Goal: Information Seeking & Learning: Learn about a topic

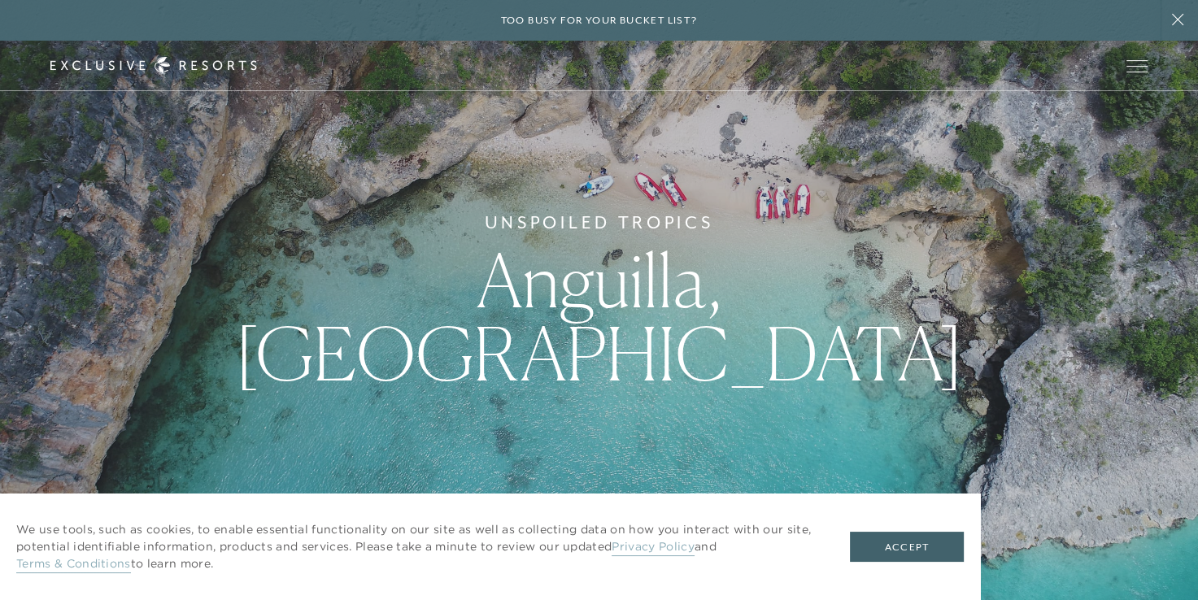
scroll to position [81, 0]
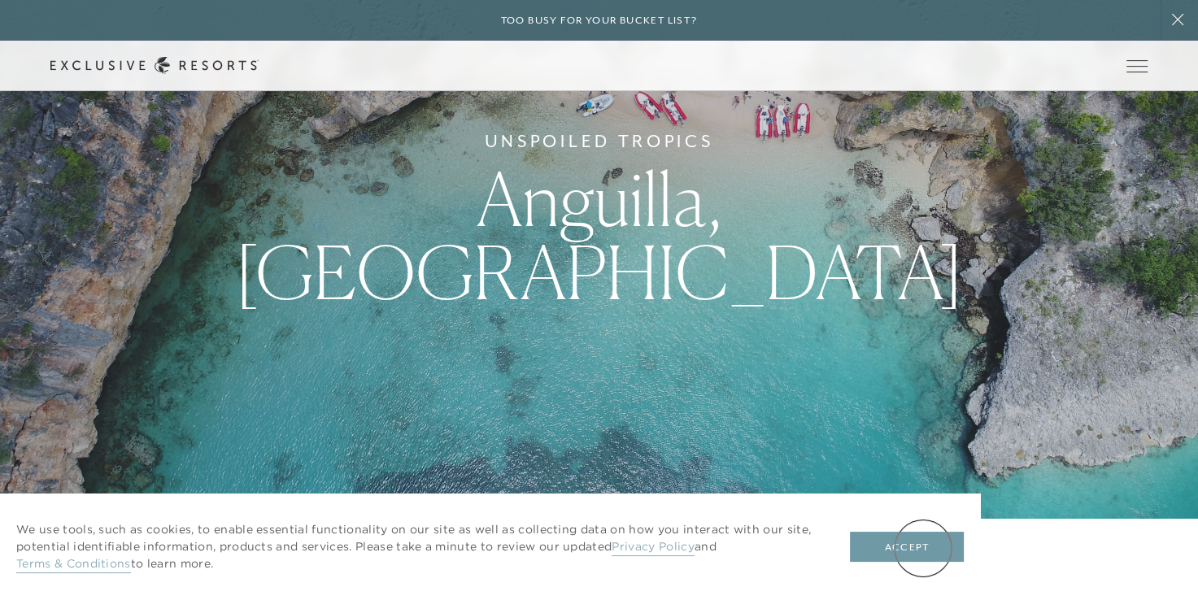
click at [923, 548] on button "Accept" at bounding box center [907, 547] width 114 height 31
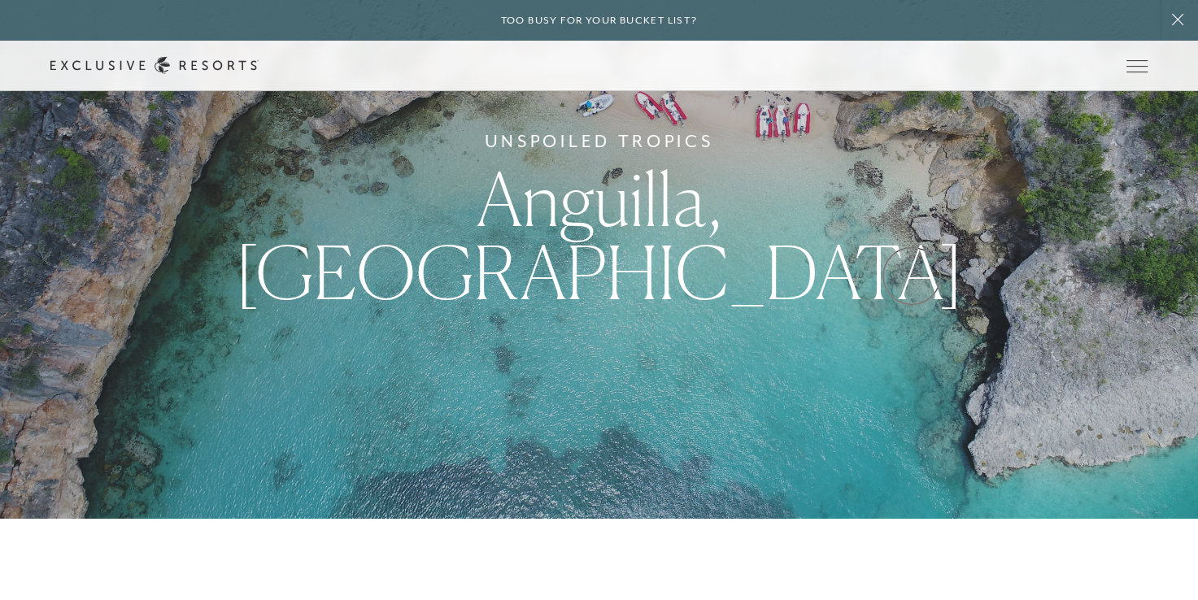
drag, startPoint x: 1015, startPoint y: 315, endPoint x: 882, endPoint y: 285, distance: 136.7
click at [911, 276] on div "Unspoiled Tropics [GEOGRAPHIC_DATA], [GEOGRAPHIC_DATA]" at bounding box center [599, 219] width 1198 height 600
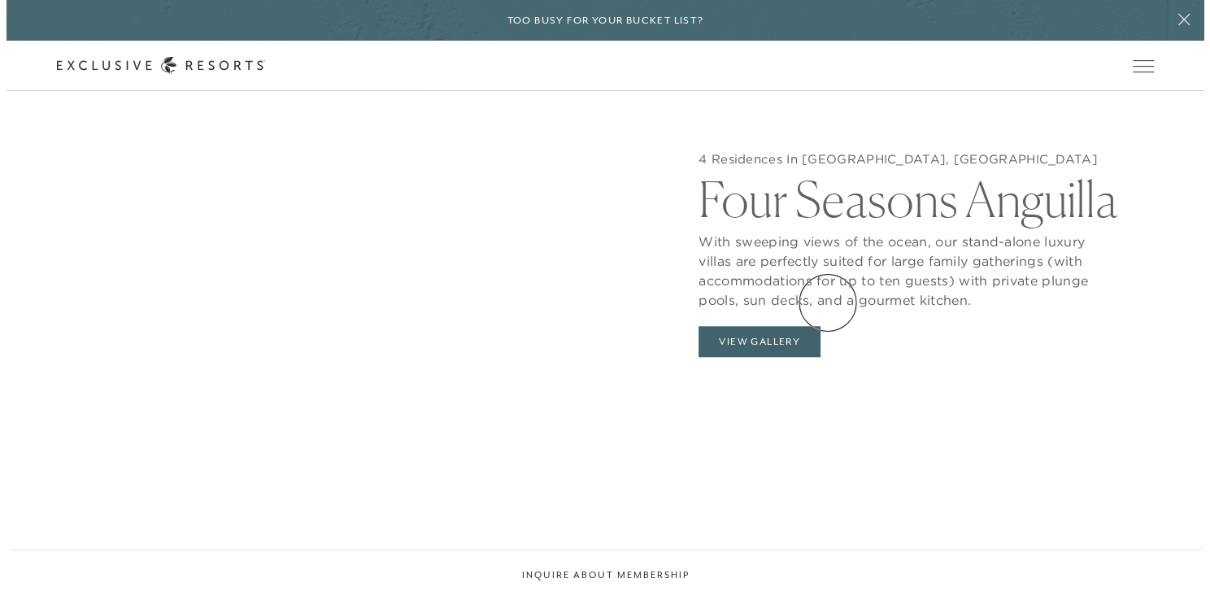
scroll to position [1627, 0]
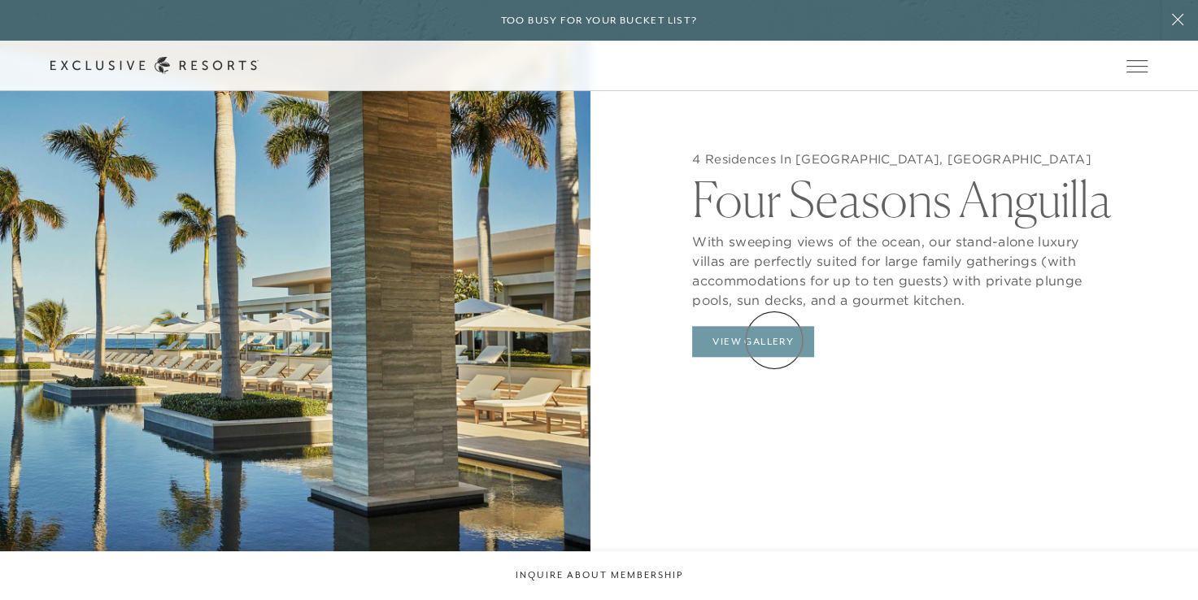
click at [774, 340] on button "View Gallery" at bounding box center [753, 341] width 122 height 31
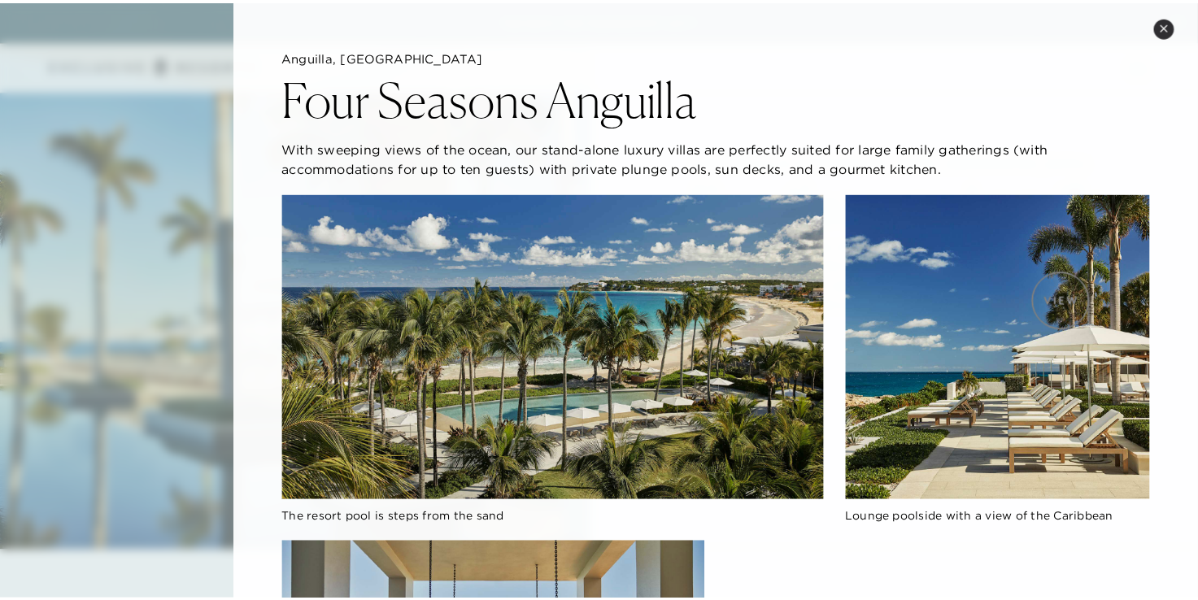
scroll to position [0, 0]
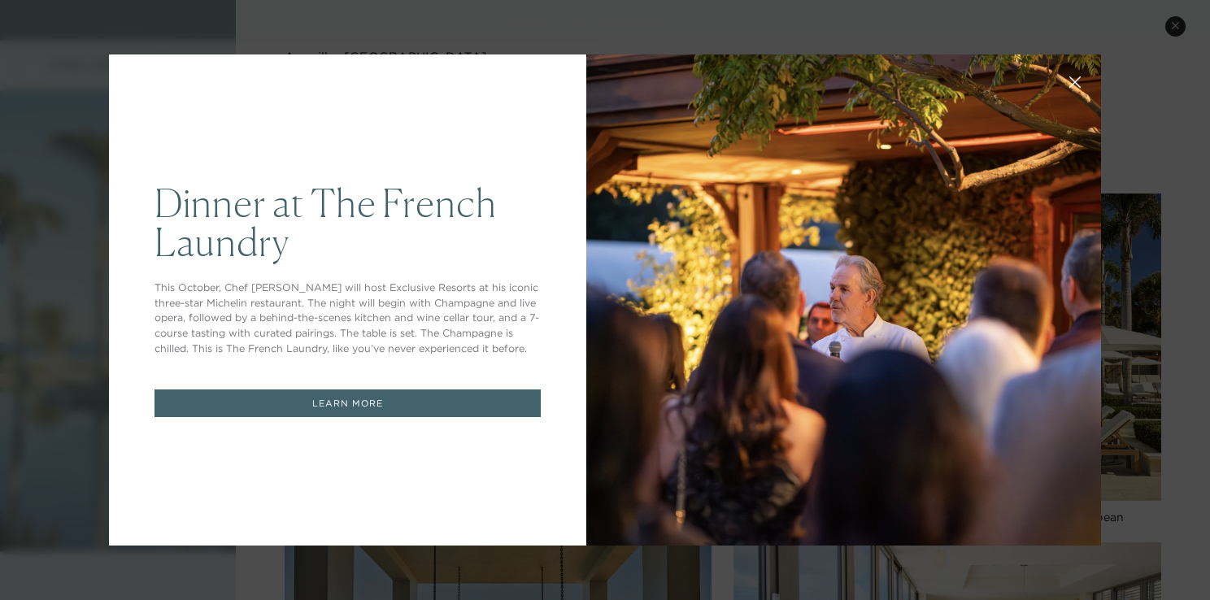
click at [1066, 89] on button at bounding box center [1075, 80] width 39 height 39
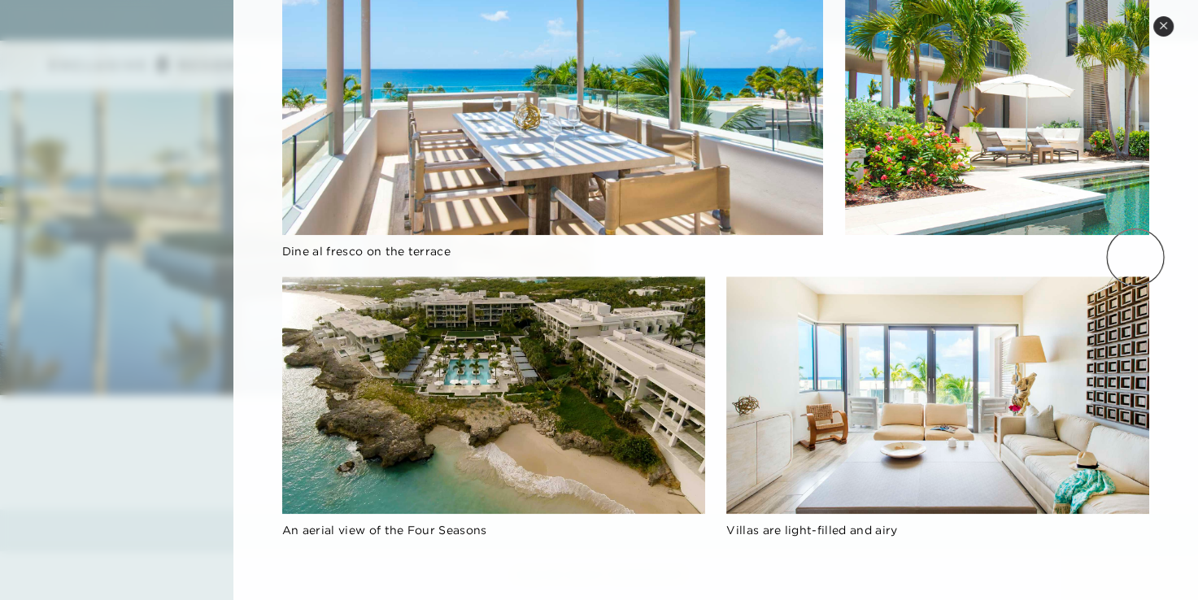
scroll to position [1789, 0]
click at [1162, 27] on icon at bounding box center [1163, 25] width 9 height 9
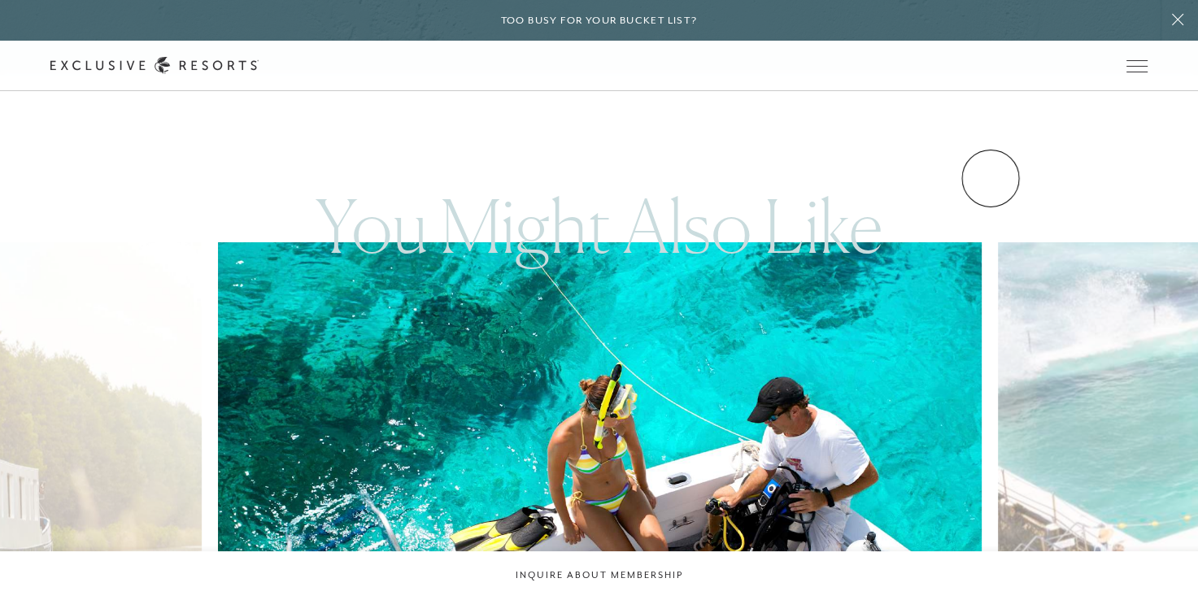
scroll to position [3091, 0]
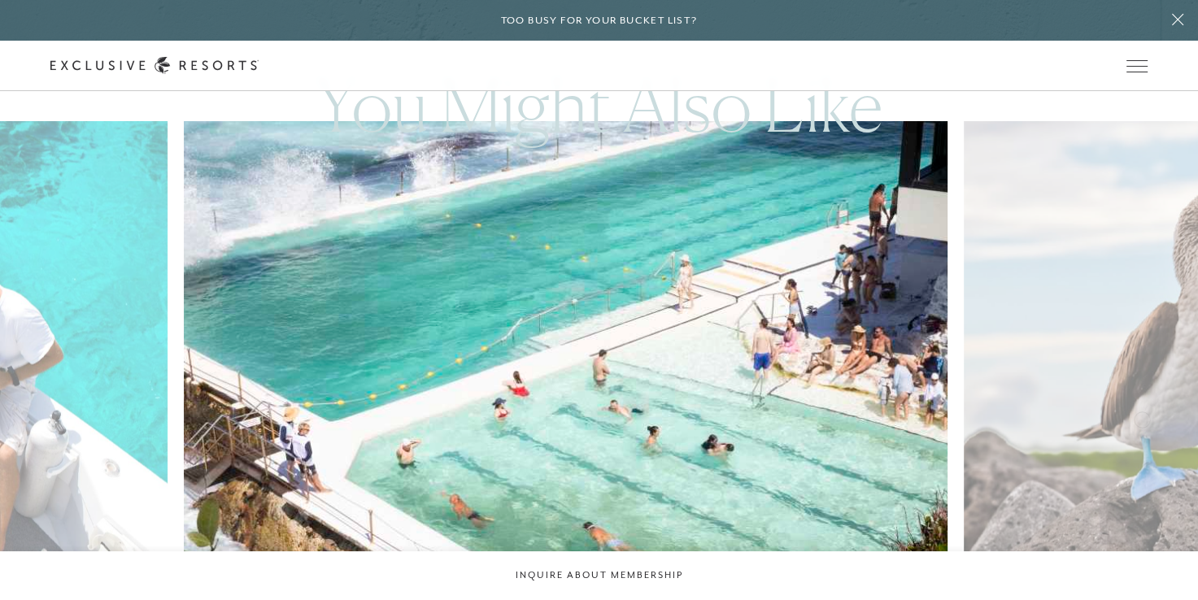
click at [323, 392] on img at bounding box center [591, 356] width 840 height 517
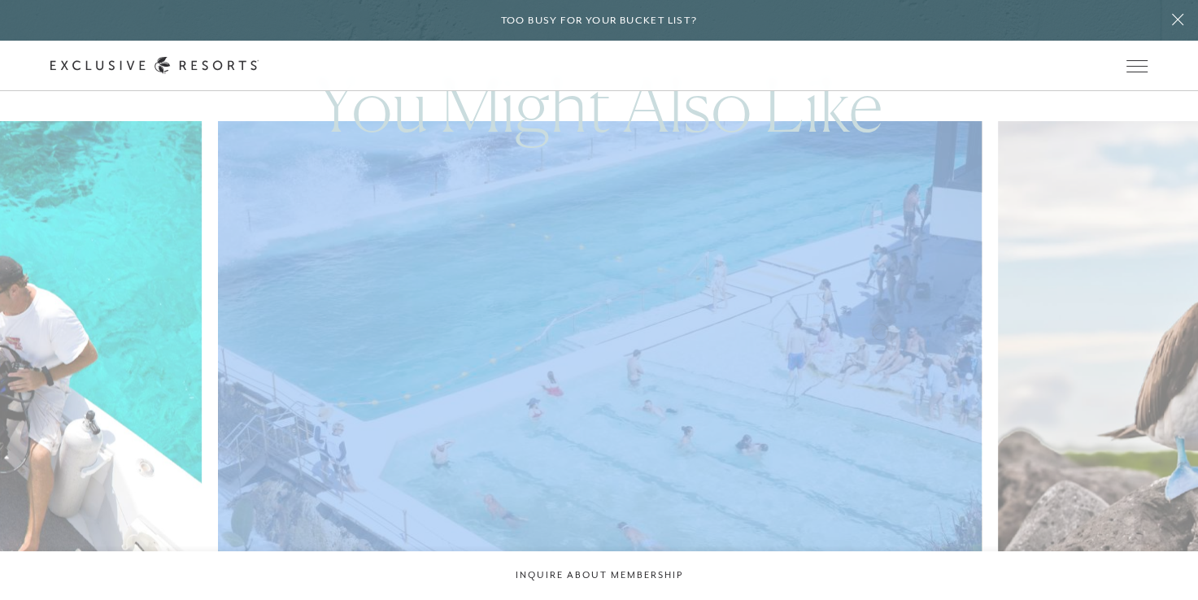
drag, startPoint x: 986, startPoint y: 333, endPoint x: 880, endPoint y: 330, distance: 105.8
click at [880, 330] on div "7 Days In [GEOGRAPHIC_DATA] [GEOGRAPHIC_DATA]: Aboard a Luxury River Barge [GEO…" at bounding box center [599, 400] width 1198 height 559
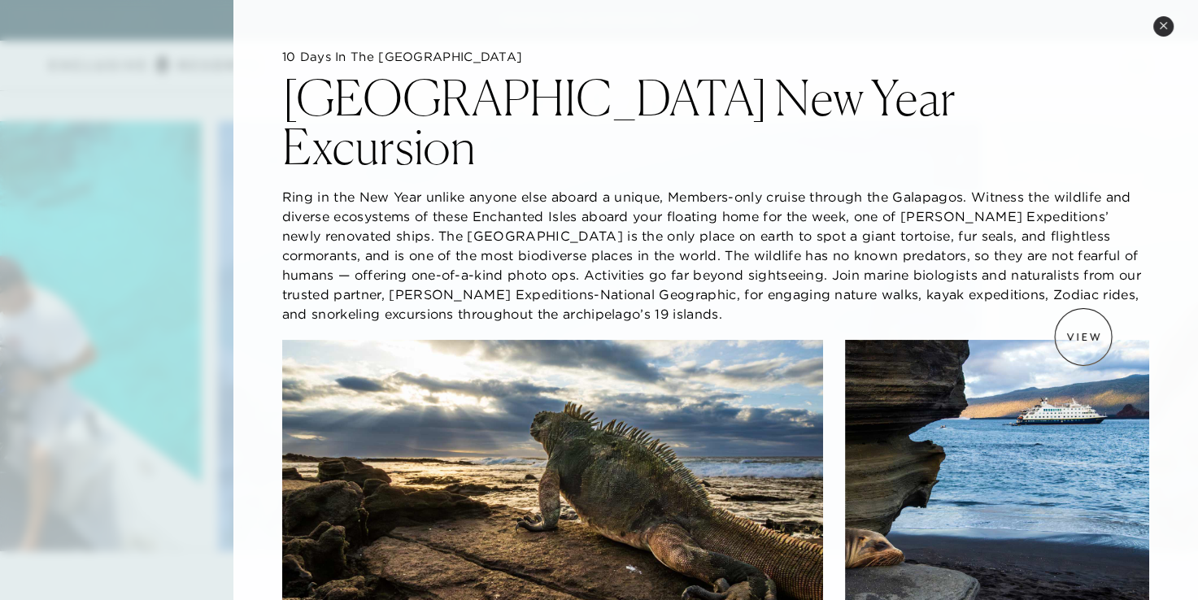
click at [1083, 340] on img at bounding box center [997, 492] width 304 height 304
click at [1162, 26] on icon at bounding box center [1163, 25] width 7 height 7
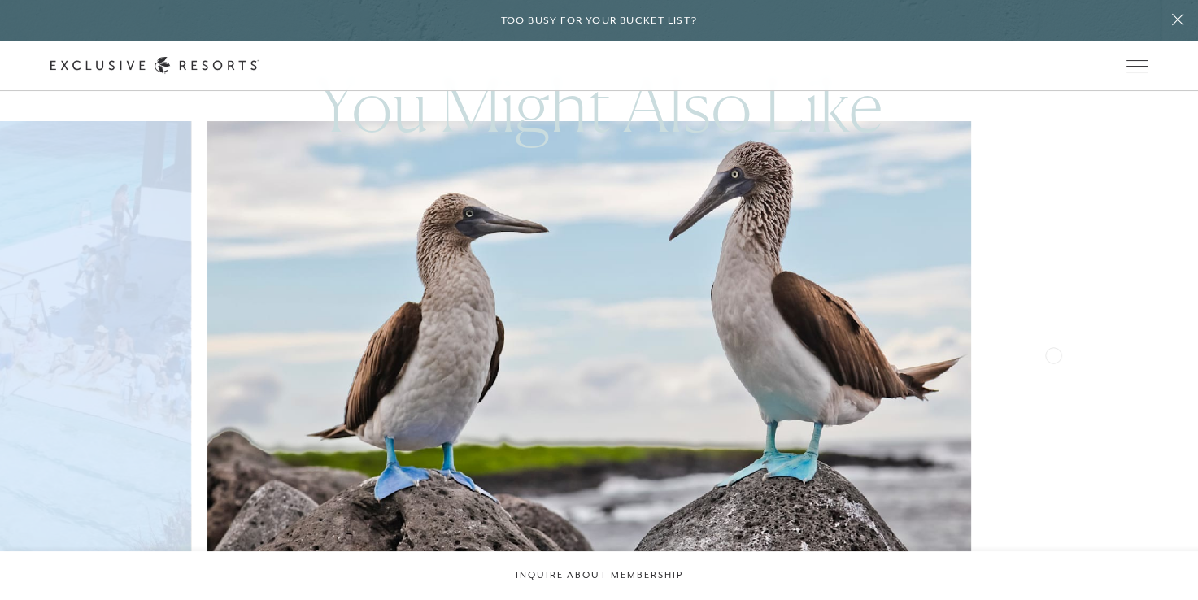
click at [258, 298] on img at bounding box center [614, 356] width 840 height 517
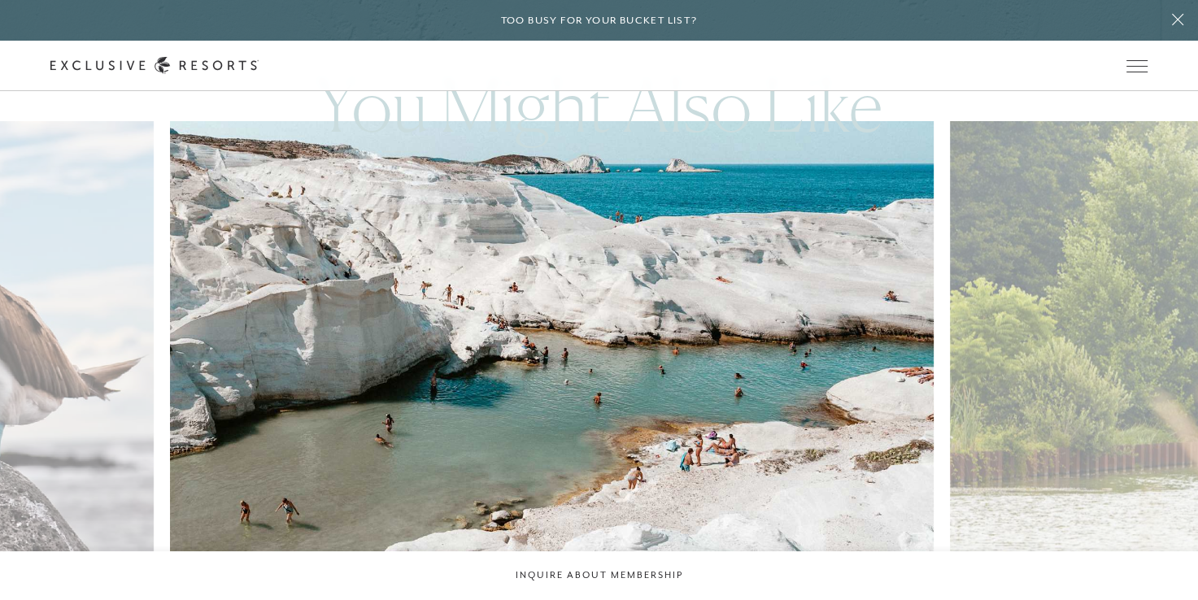
click at [266, 328] on img at bounding box center [577, 356] width 840 height 517
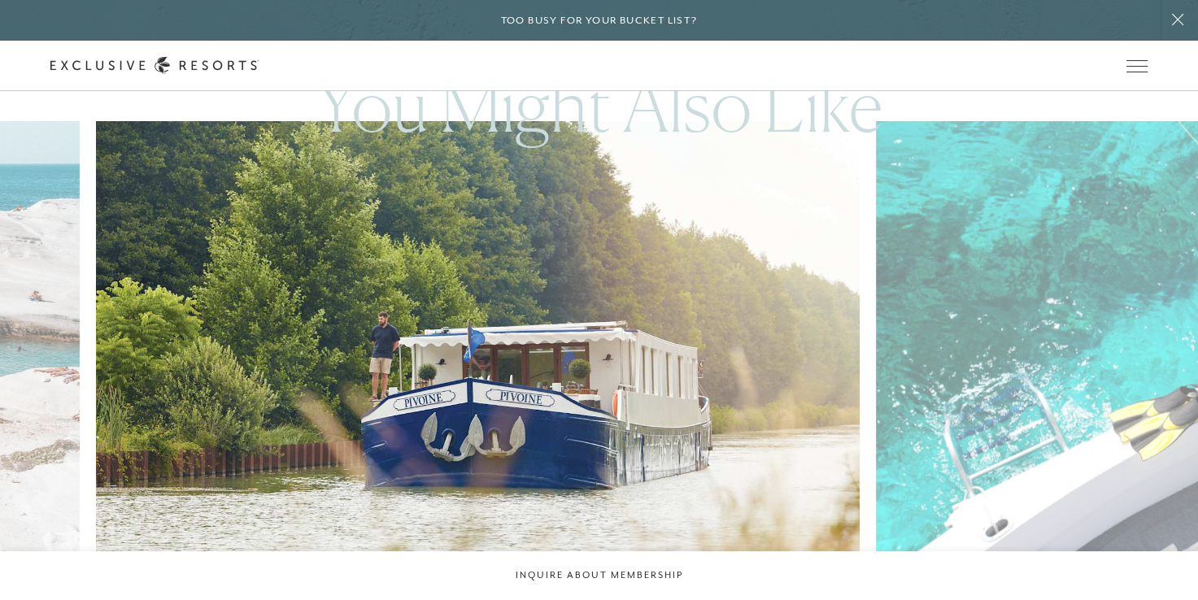
click at [172, 289] on img at bounding box center [503, 356] width 840 height 517
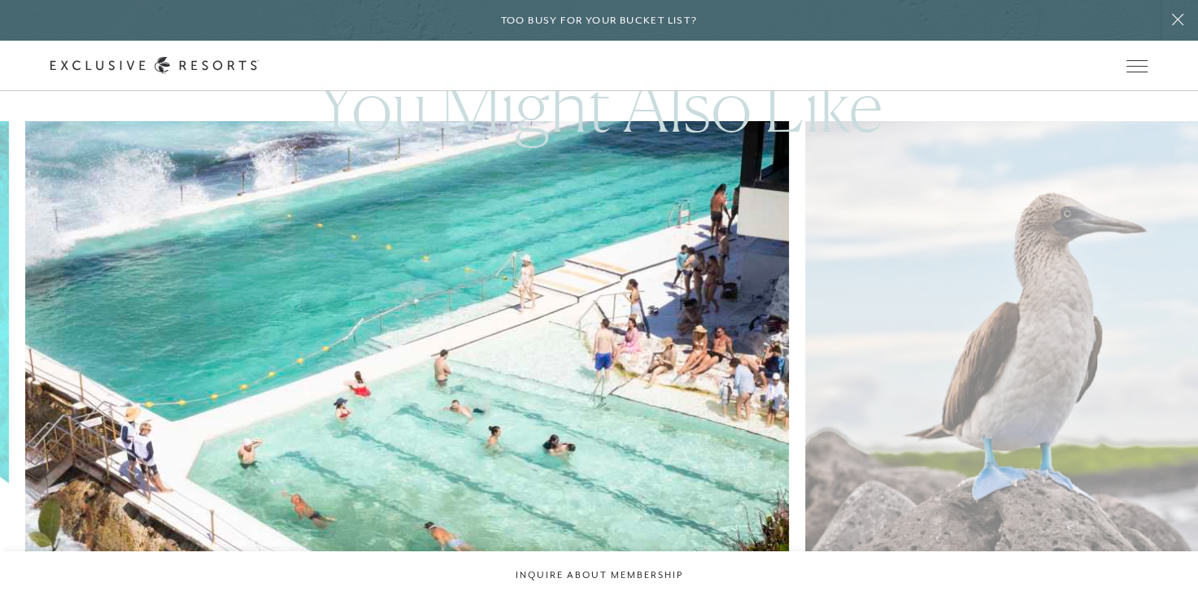
click at [54, 360] on img at bounding box center [432, 356] width 840 height 517
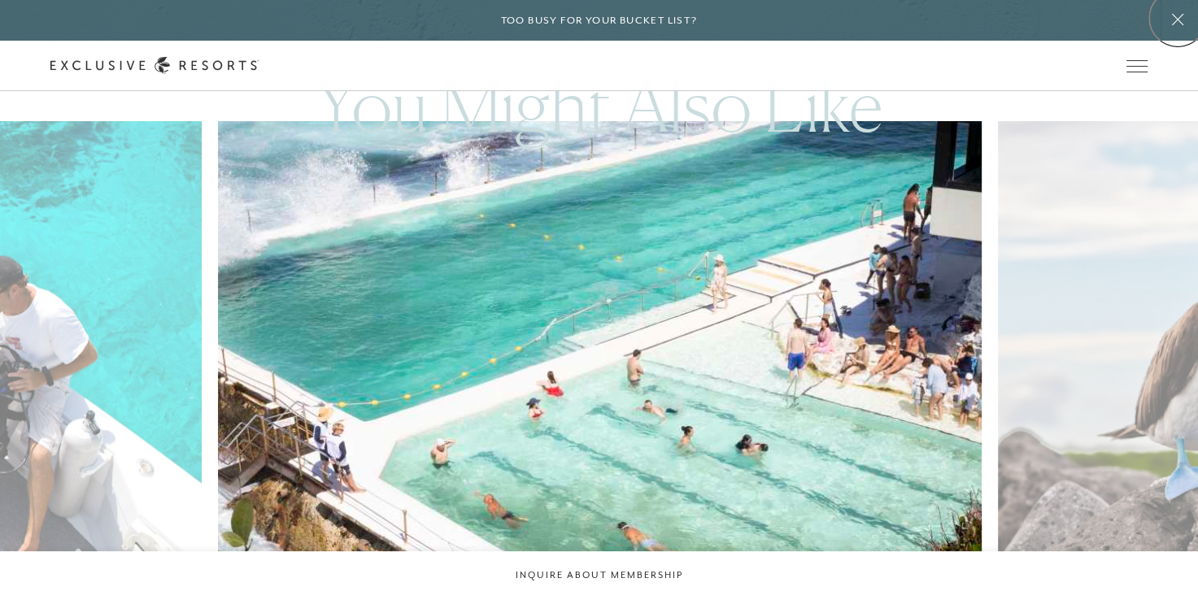
click at [1178, 18] on icon at bounding box center [1177, 19] width 31 height 13
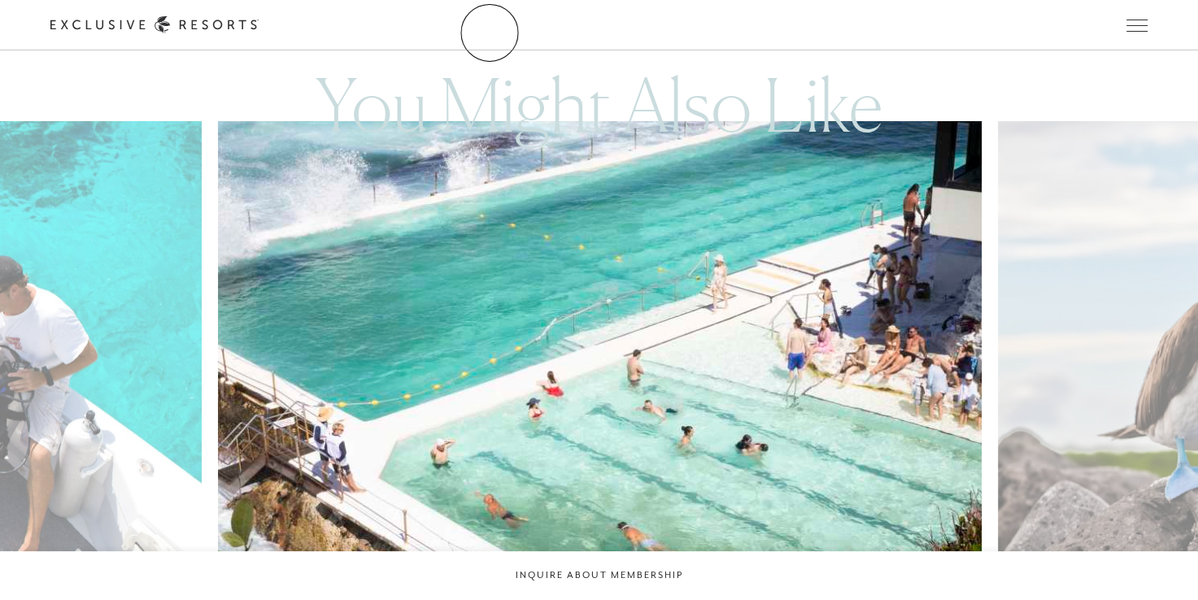
click at [0, 0] on link "The Collection" at bounding box center [0, 0] width 0 height 0
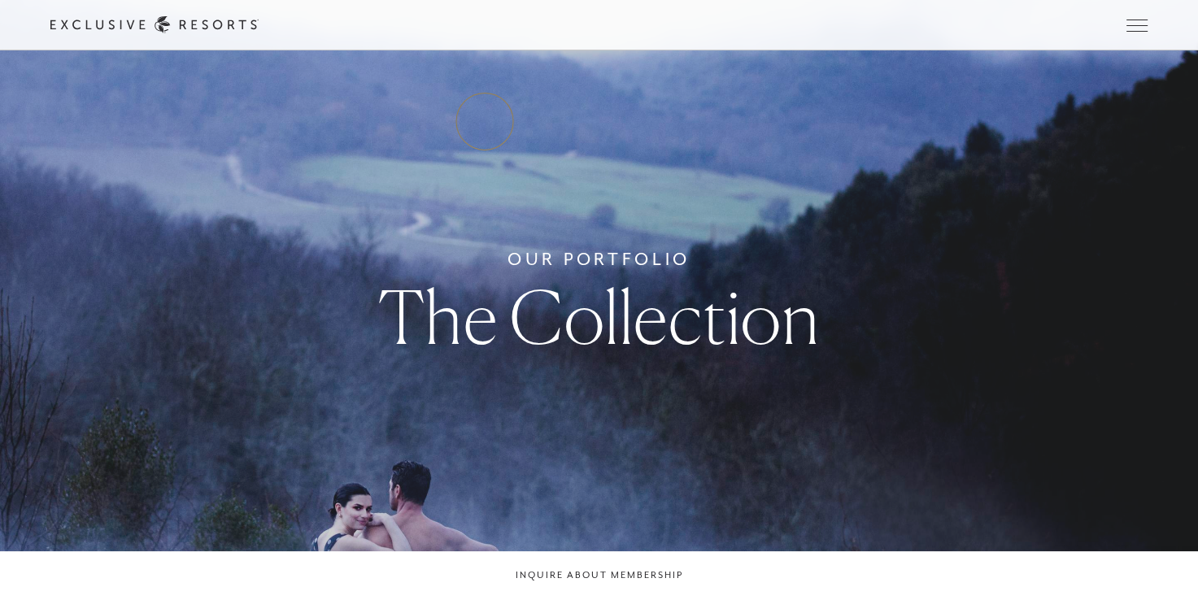
click at [0, 0] on link "Residence Collection" at bounding box center [0, 0] width 0 height 0
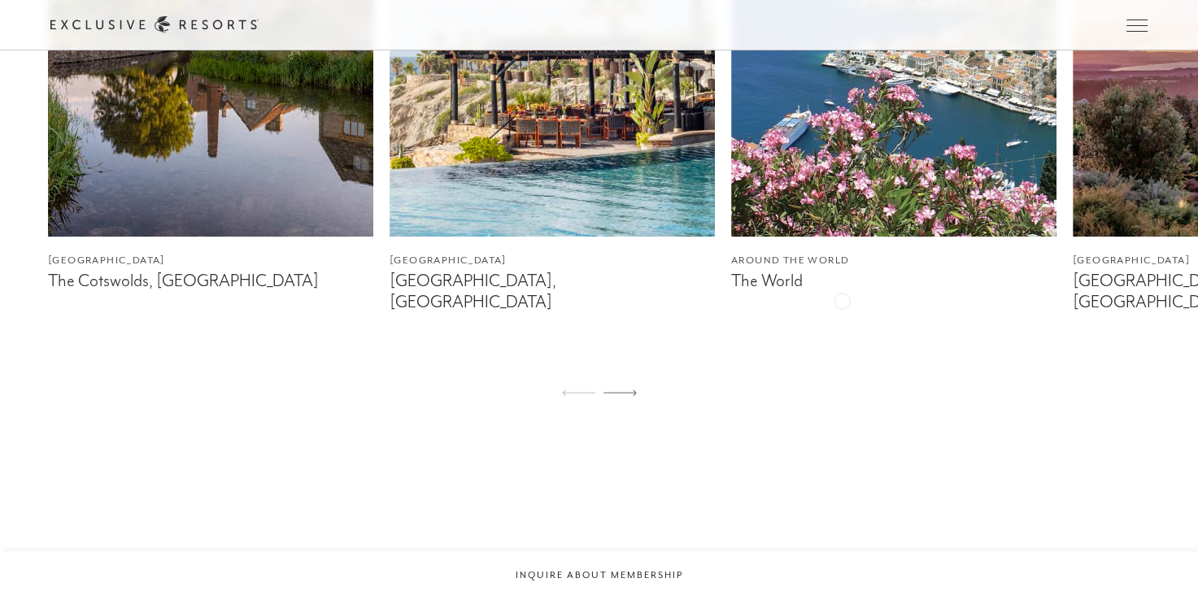
scroll to position [976, 0]
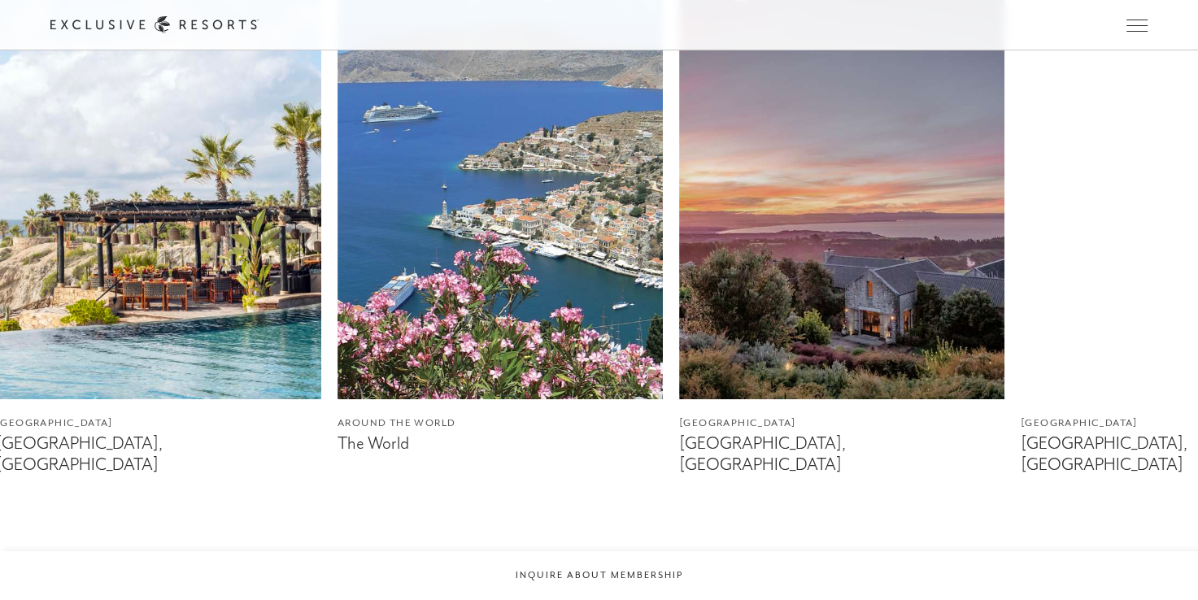
click at [499, 294] on img at bounding box center [500, 196] width 325 height 407
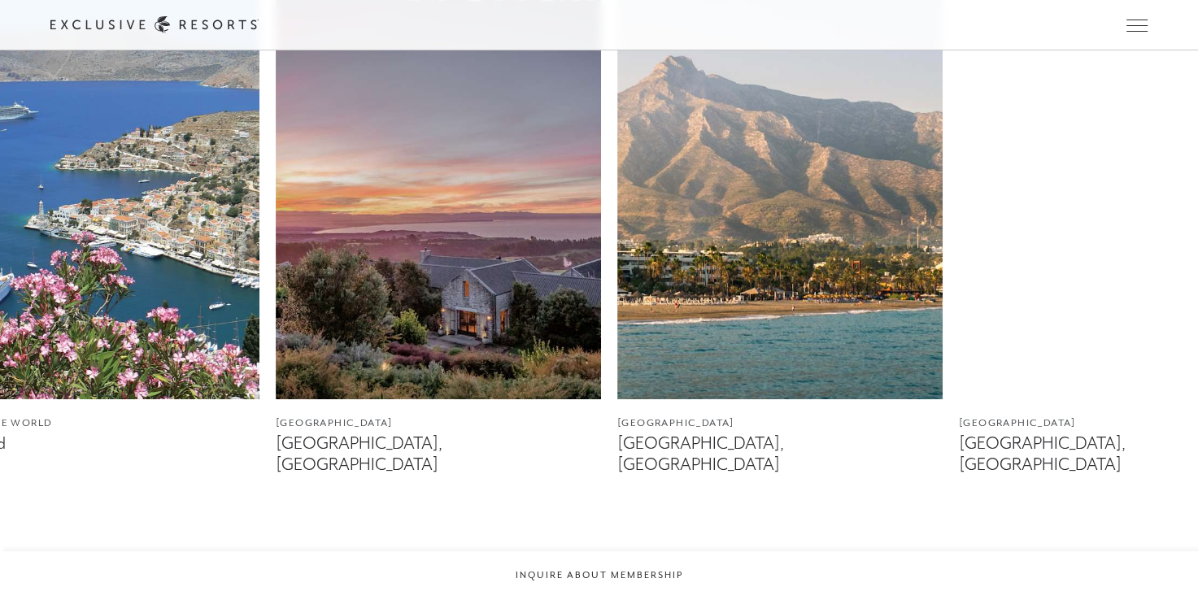
click at [438, 278] on img at bounding box center [438, 196] width 325 height 407
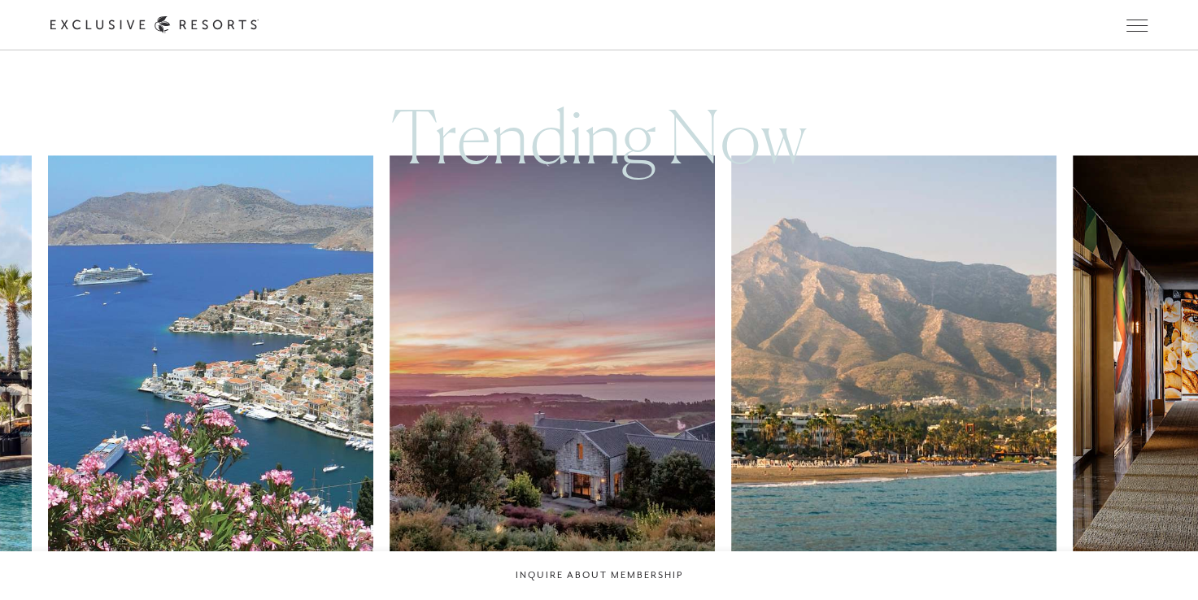
scroll to position [895, 0]
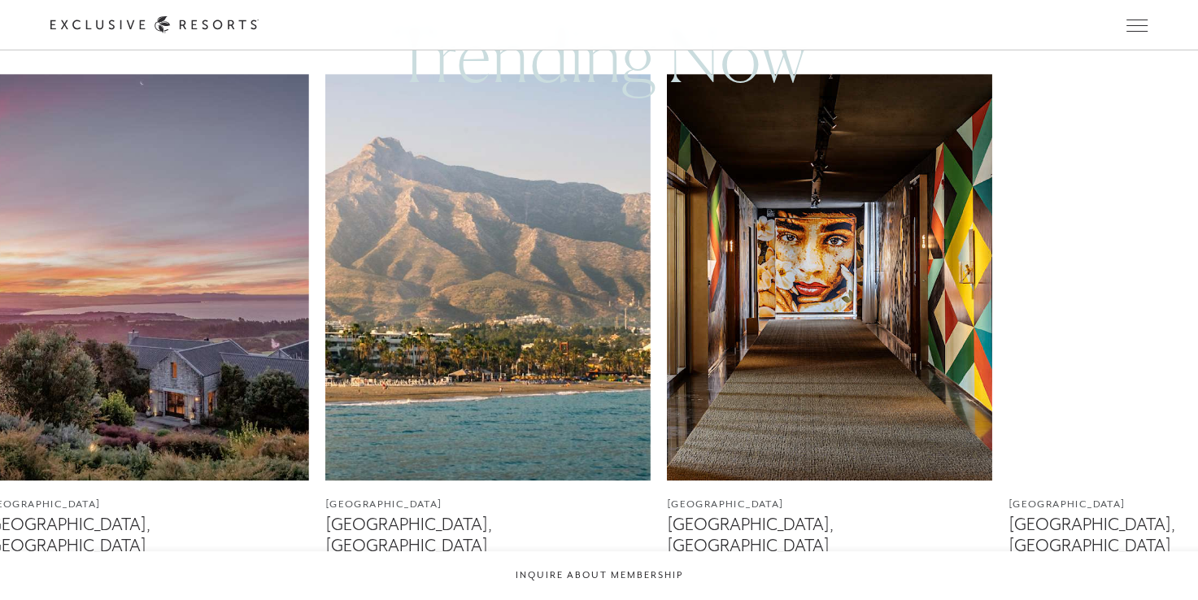
click at [490, 322] on img at bounding box center [487, 277] width 325 height 407
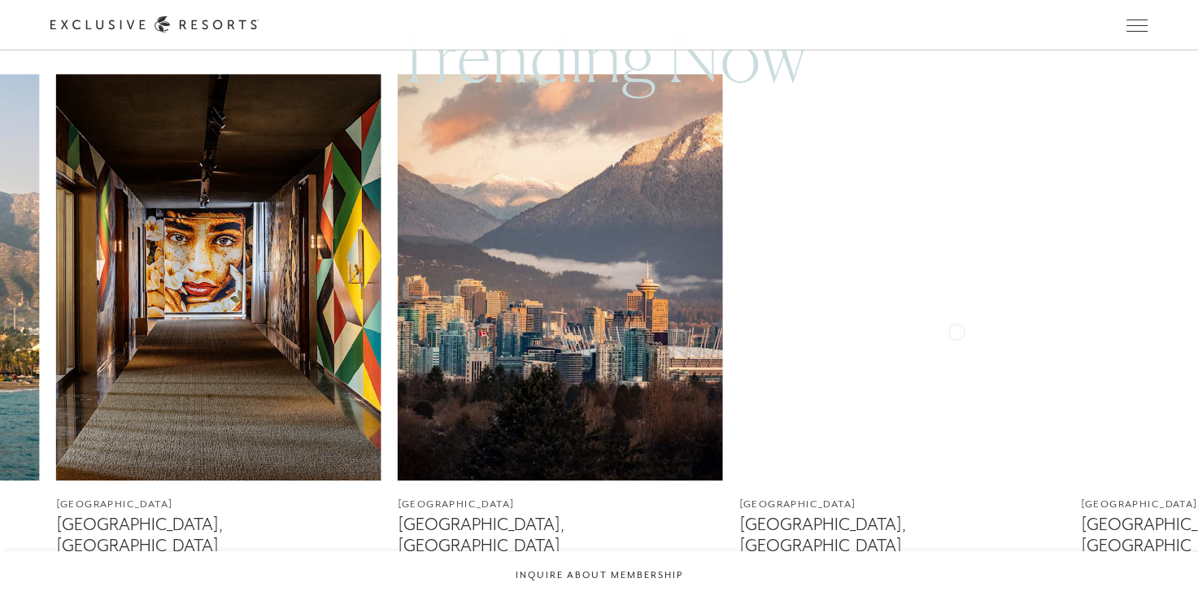
click at [272, 325] on img at bounding box center [218, 277] width 325 height 407
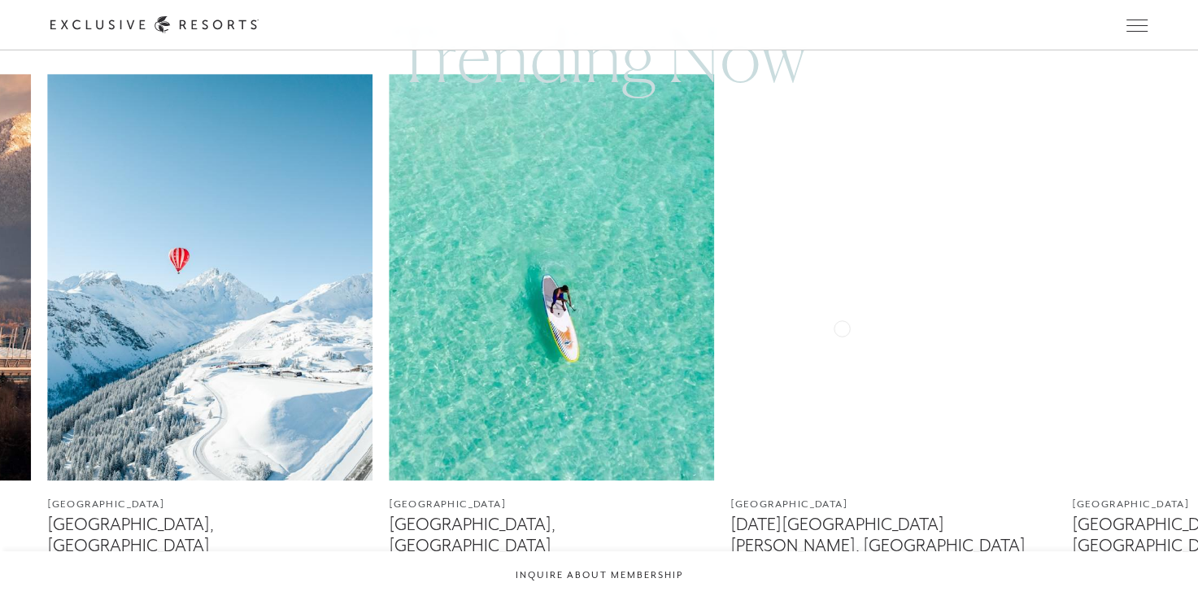
click at [152, 325] on img at bounding box center [209, 277] width 325 height 407
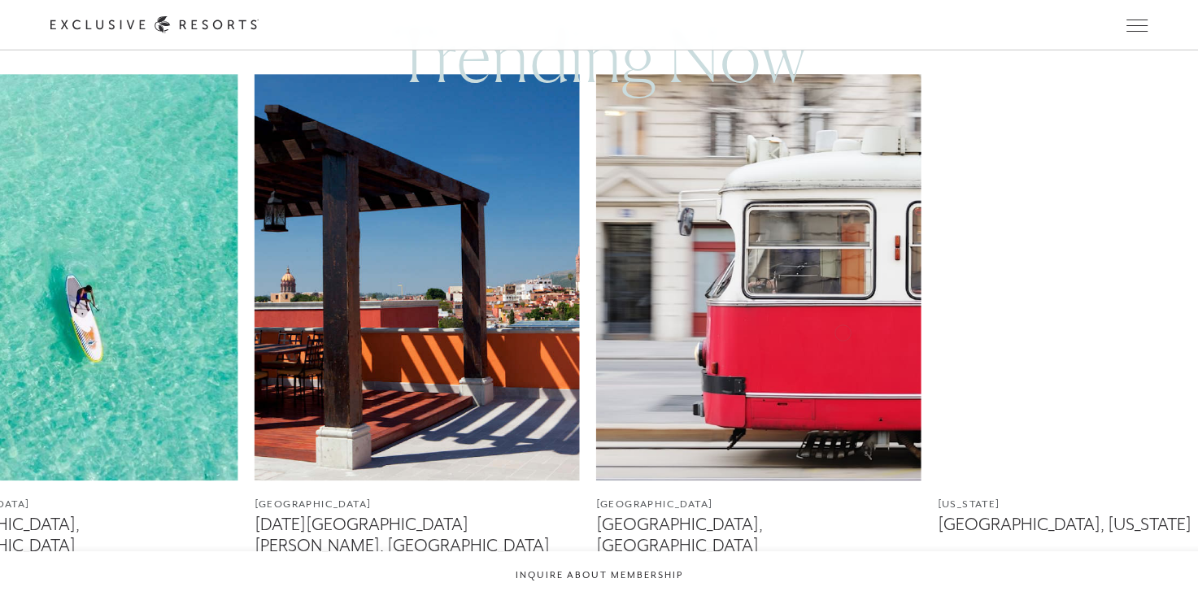
click at [361, 327] on img at bounding box center [417, 277] width 325 height 407
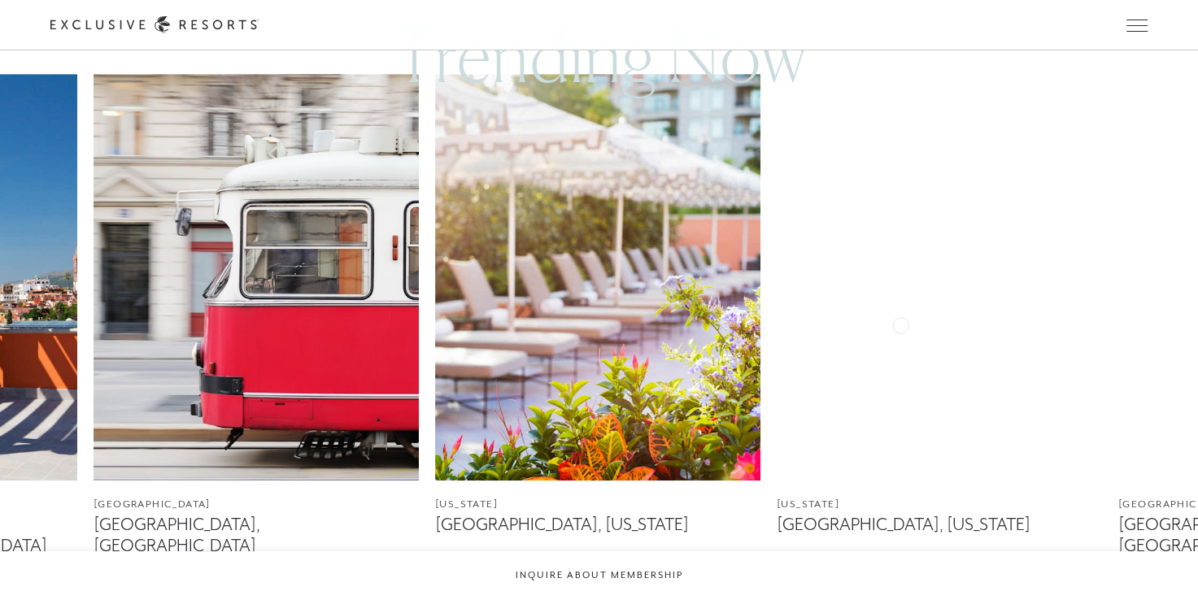
click at [255, 313] on img at bounding box center [256, 277] width 325 height 407
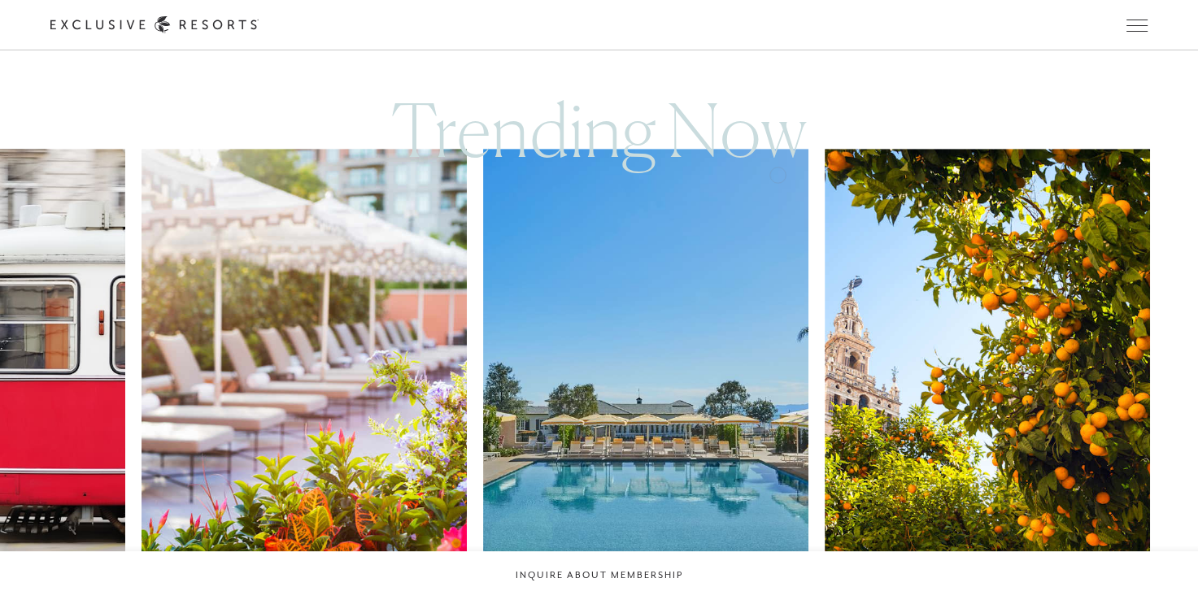
scroll to position [813, 0]
